Goal: Task Accomplishment & Management: Use online tool/utility

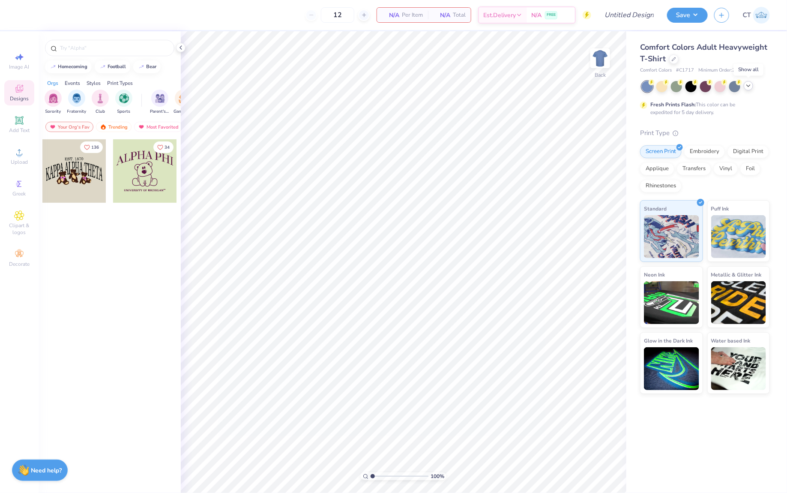
click at [749, 87] on icon at bounding box center [748, 85] width 7 height 7
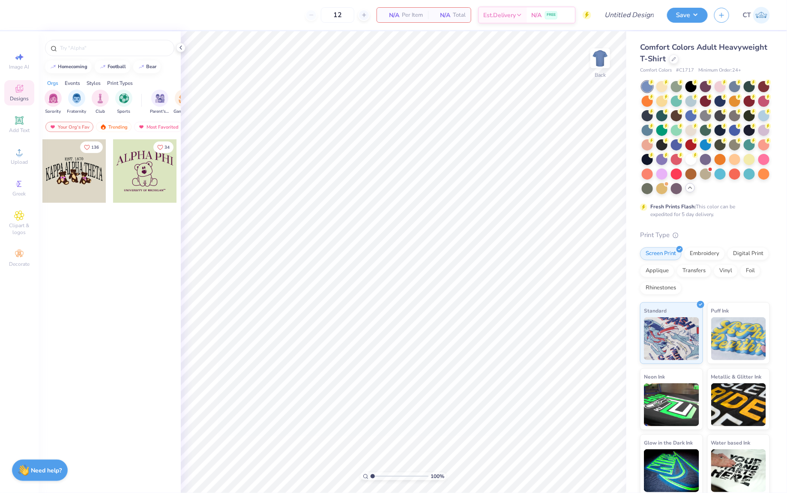
scroll to position [3, 0]
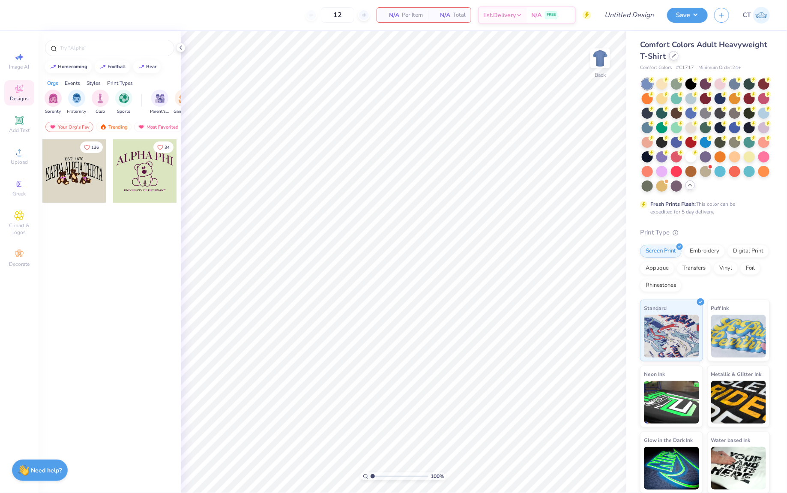
click at [676, 54] on div at bounding box center [673, 55] width 9 height 9
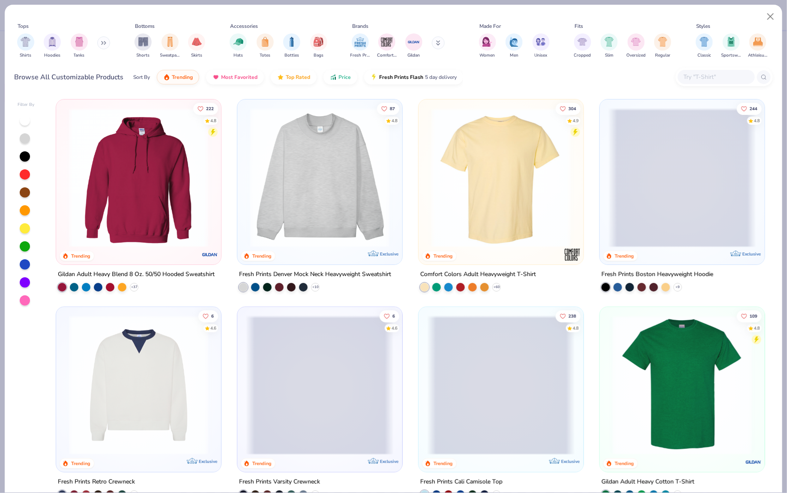
click at [699, 78] on input "text" at bounding box center [716, 77] width 66 height 10
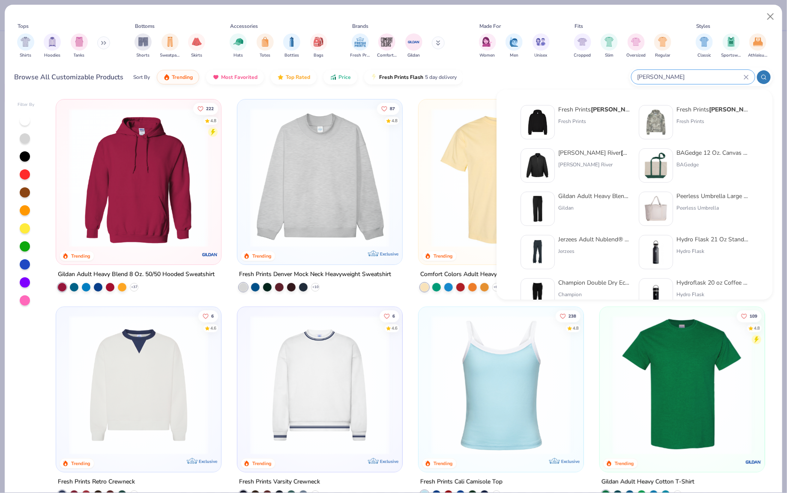
type input "[PERSON_NAME]"
click at [549, 117] on img at bounding box center [538, 122] width 27 height 27
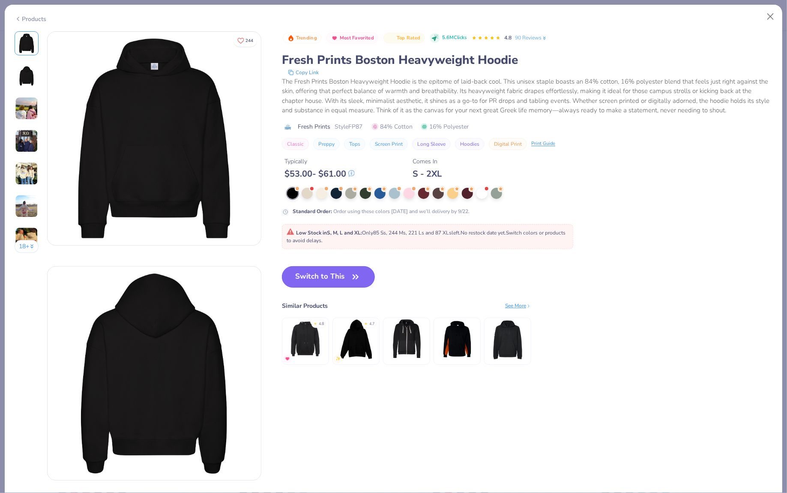
click at [330, 269] on button "Switch to This" at bounding box center [328, 276] width 93 height 21
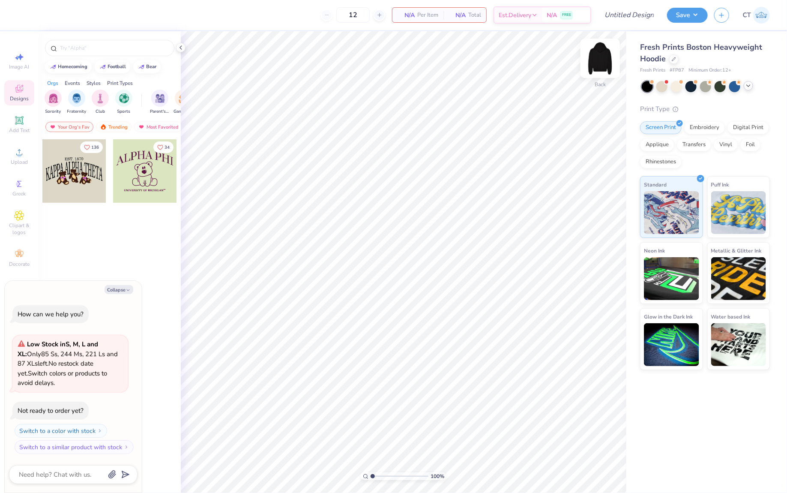
click at [598, 65] on img at bounding box center [600, 58] width 34 height 34
click at [27, 123] on div "Add Text" at bounding box center [19, 124] width 30 height 25
type textarea "x"
